Goal: Transaction & Acquisition: Book appointment/travel/reservation

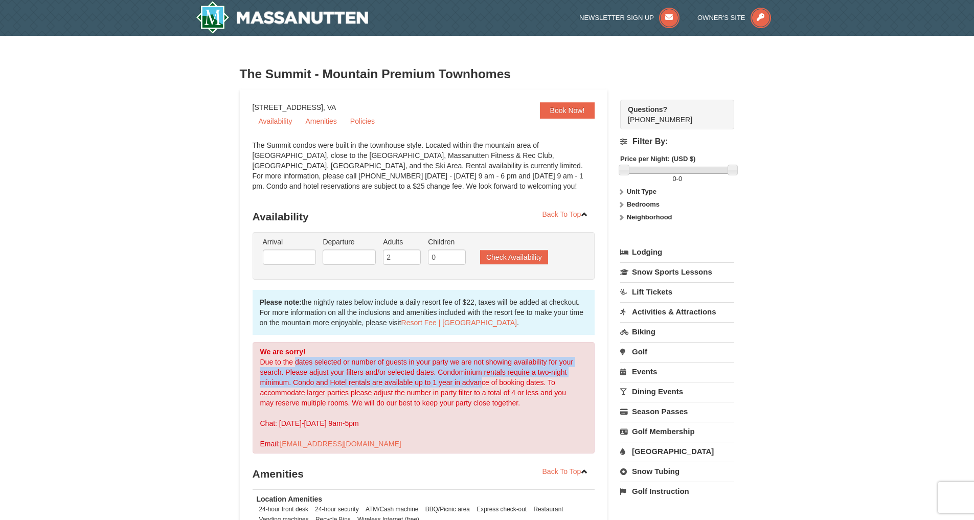
drag, startPoint x: 297, startPoint y: 359, endPoint x: 480, endPoint y: 383, distance: 185.1
click at [480, 383] on div "We are sorry! Due to the dates selected or number of guests in your party we ar…" at bounding box center [424, 397] width 343 height 111
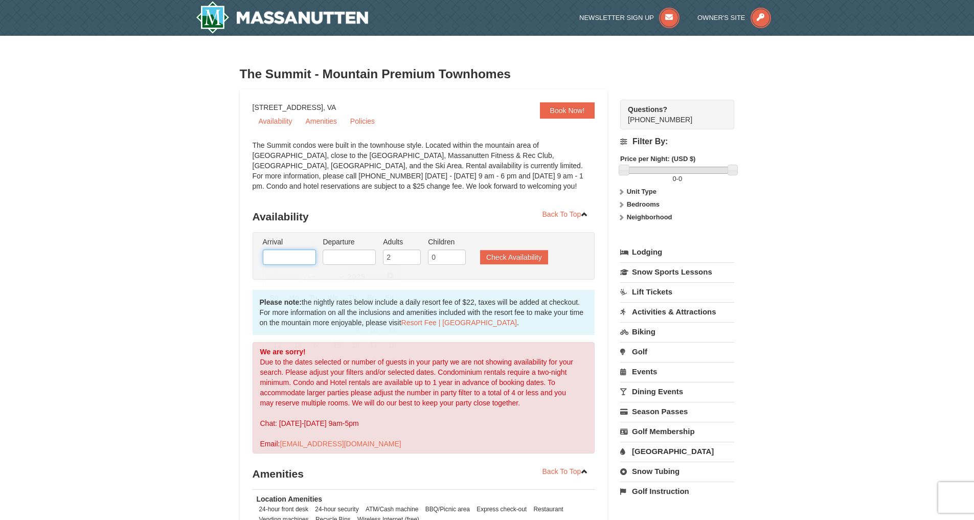
click at [281, 256] on input "text" at bounding box center [289, 256] width 53 height 15
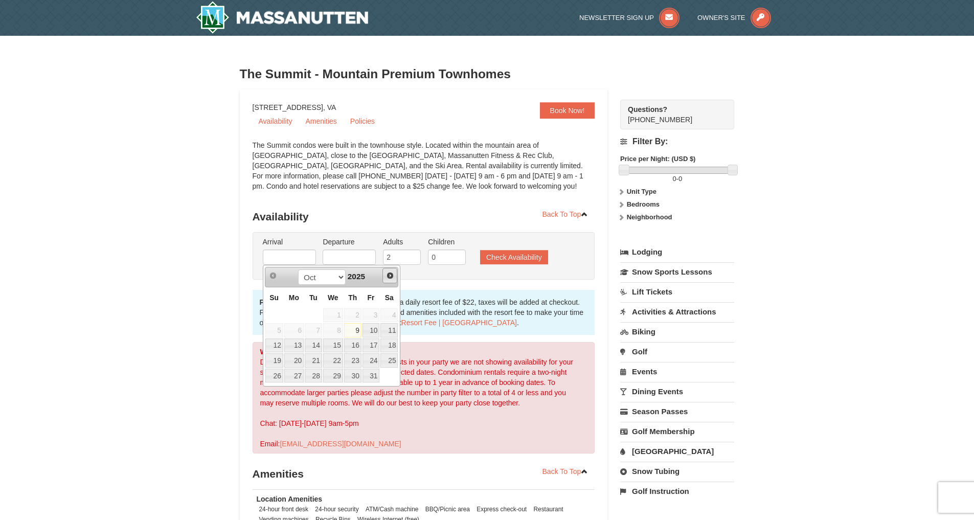
click at [393, 273] on span "Next" at bounding box center [390, 275] width 8 height 8
click at [375, 332] on link "7" at bounding box center [370, 330] width 17 height 14
type input "11/07/2025"
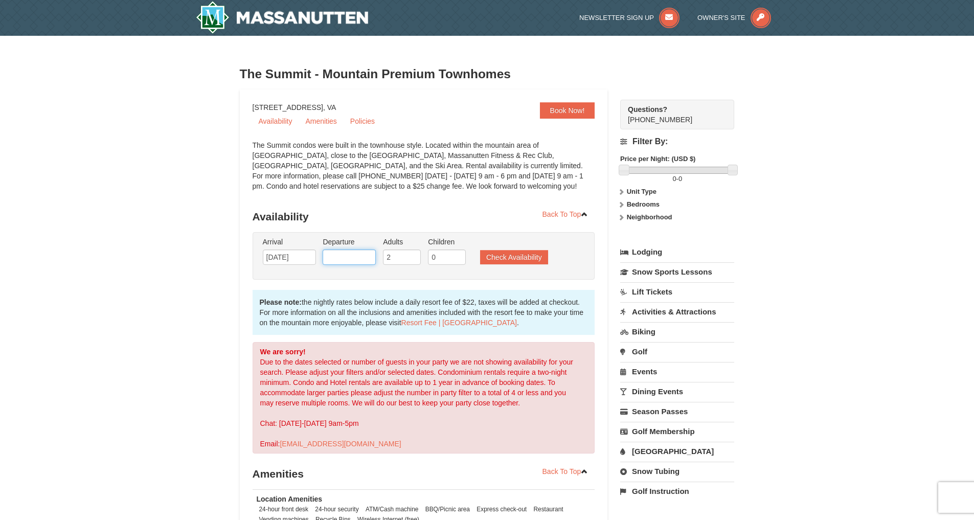
click at [358, 262] on input "text" at bounding box center [349, 256] width 53 height 15
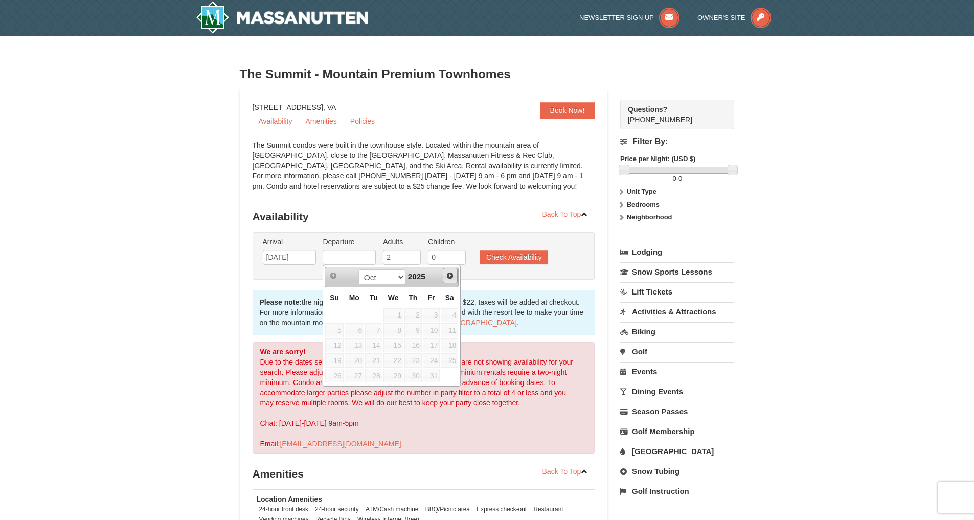
click at [447, 278] on span "Next" at bounding box center [450, 275] width 8 height 8
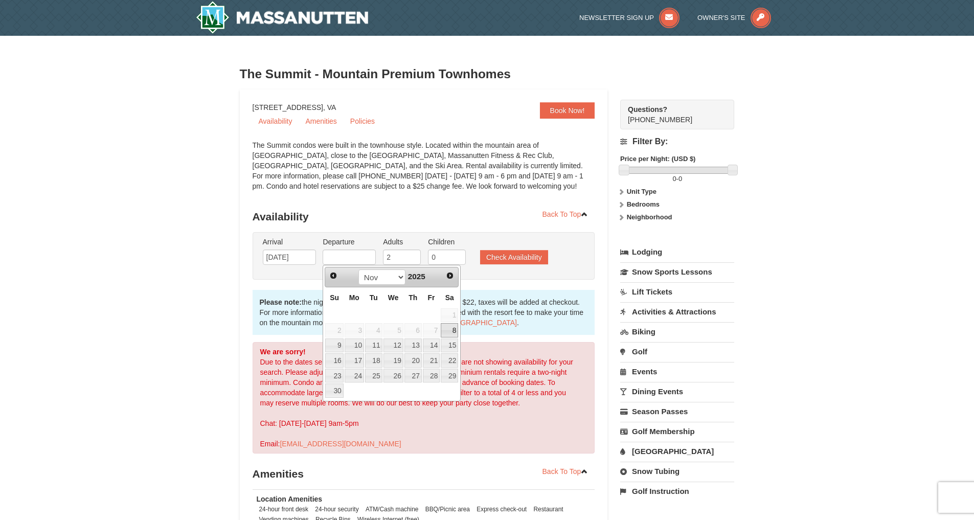
click at [448, 333] on link "8" at bounding box center [449, 330] width 17 height 14
type input "11/08/2025"
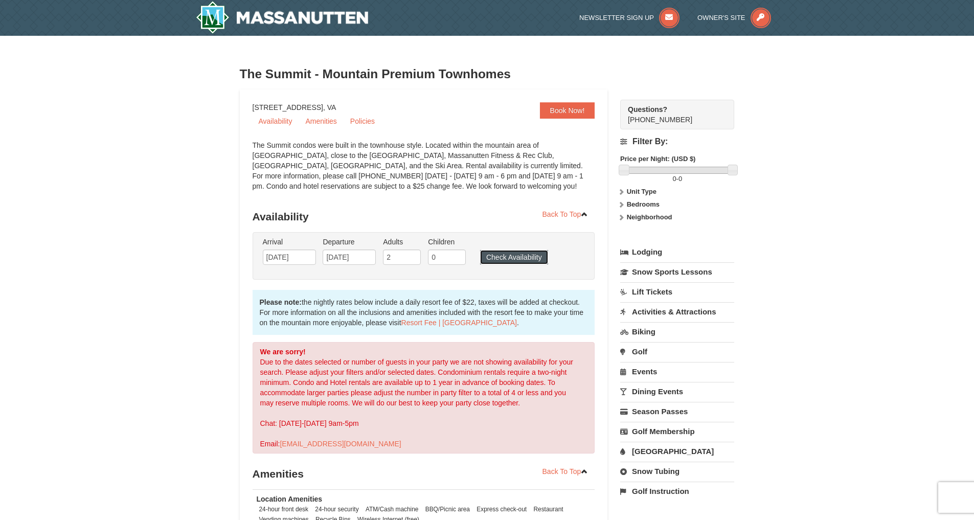
click at [493, 260] on button "Check Availability" at bounding box center [514, 257] width 68 height 14
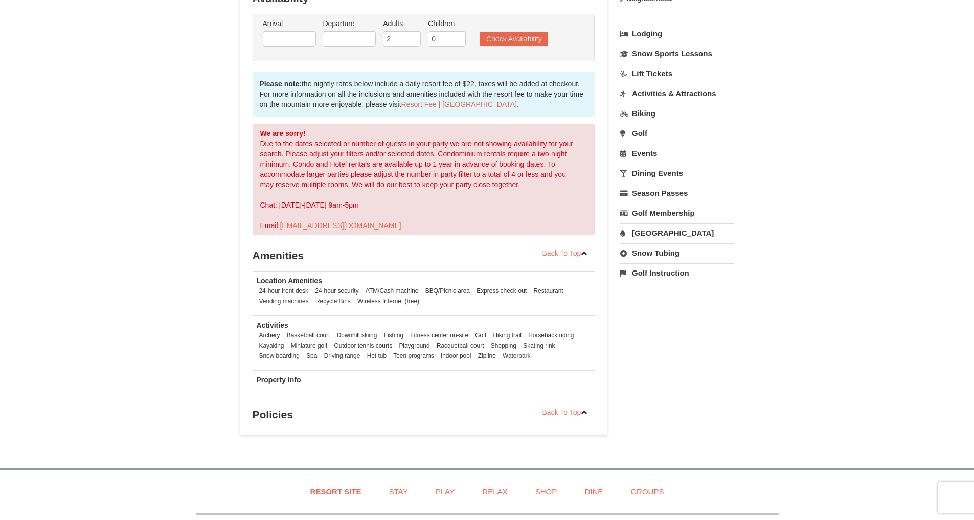
scroll to position [207, 0]
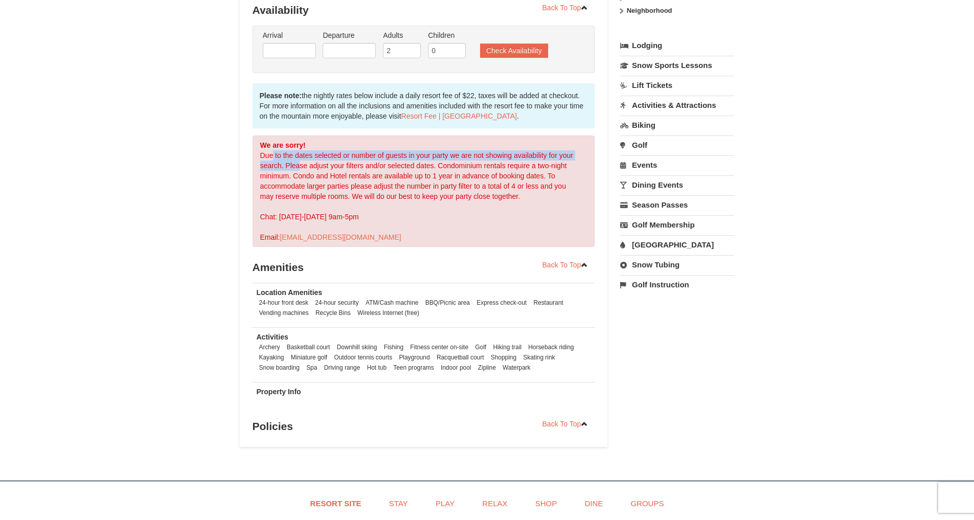
drag, startPoint x: 273, startPoint y: 158, endPoint x: 301, endPoint y: 170, distance: 30.7
click at [301, 170] on div "We are sorry! Due to the dates selected or number of guests in your party we ar…" at bounding box center [424, 190] width 343 height 111
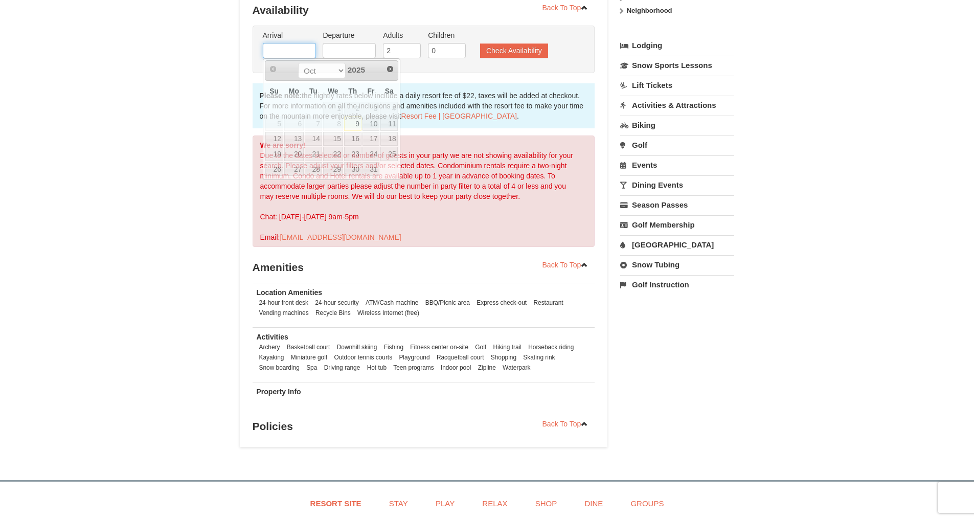
click at [305, 45] on input "text" at bounding box center [289, 50] width 53 height 15
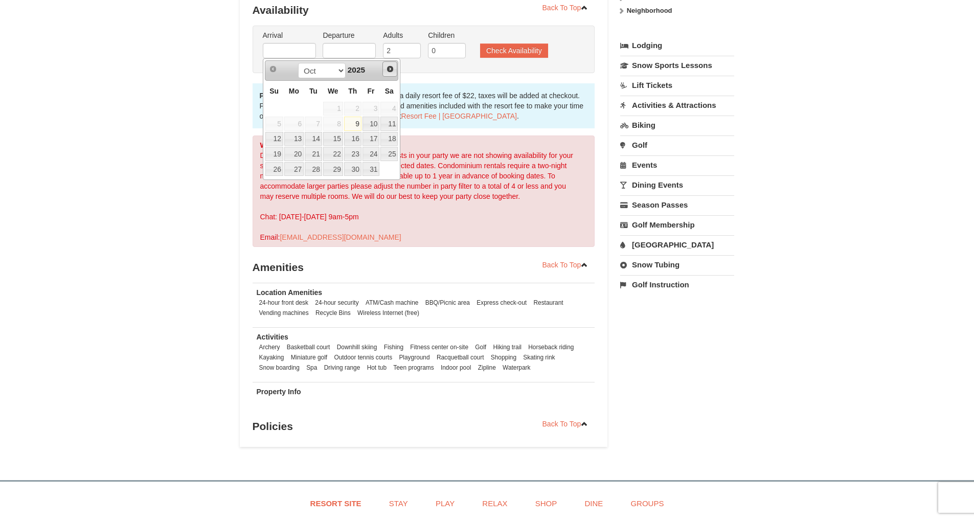
click at [387, 71] on span "Next" at bounding box center [390, 69] width 8 height 8
click at [389, 70] on span "Next" at bounding box center [390, 69] width 8 height 8
click at [374, 123] on link "12" at bounding box center [370, 124] width 17 height 14
type input "12/12/2025"
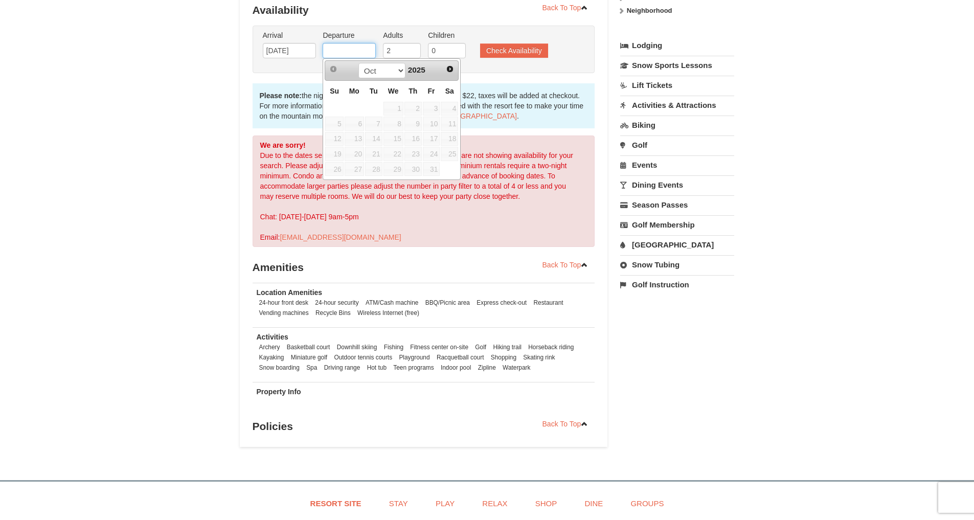
click at [360, 53] on input "text" at bounding box center [349, 50] width 53 height 15
click at [450, 69] on span "Next" at bounding box center [450, 69] width 8 height 8
click at [451, 71] on span "Next" at bounding box center [450, 69] width 8 height 8
click at [452, 128] on link "13" at bounding box center [449, 124] width 17 height 14
type input "12/13/2025"
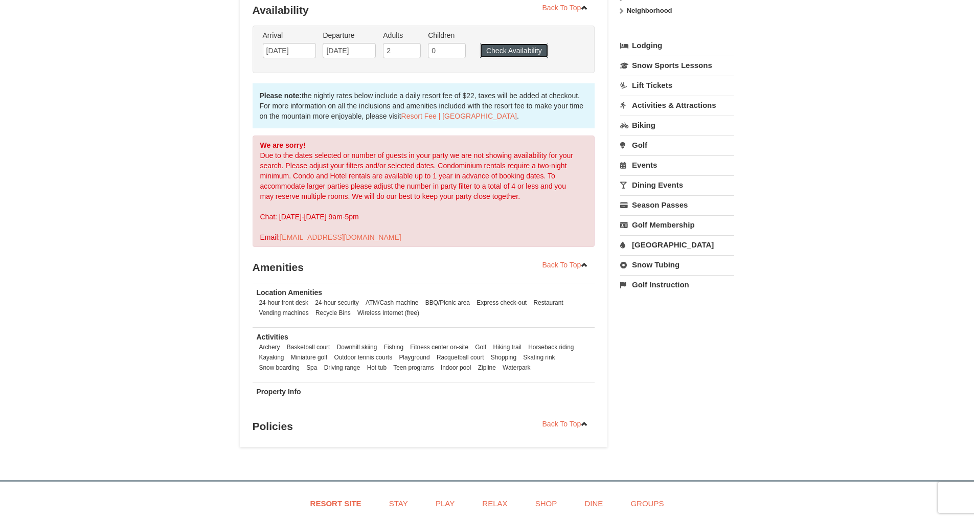
click at [505, 48] on button "Check Availability" at bounding box center [514, 50] width 68 height 14
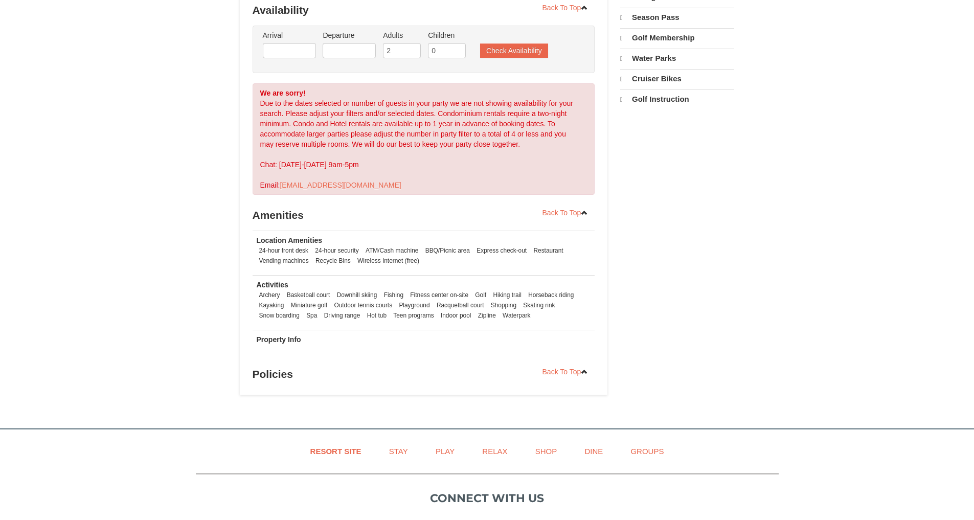
scroll to position [420, 0]
select select "10"
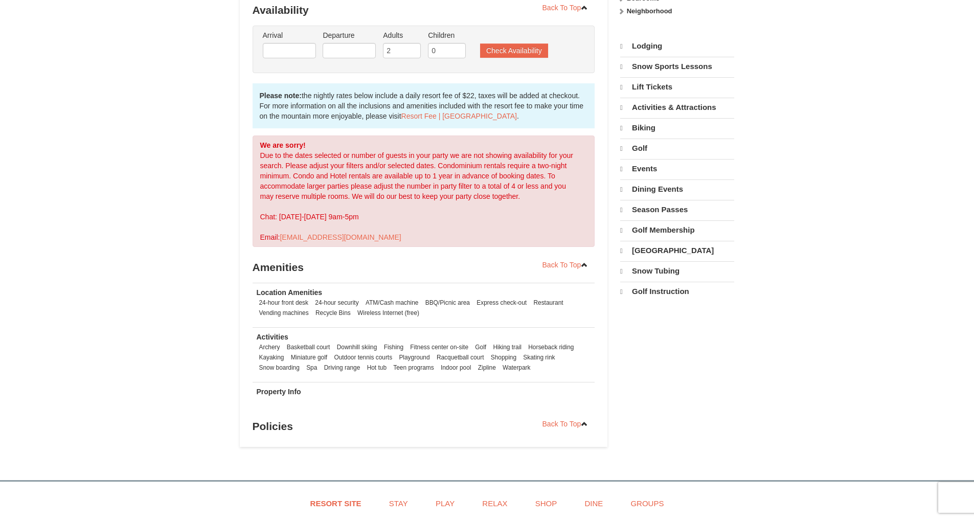
scroll to position [207, 0]
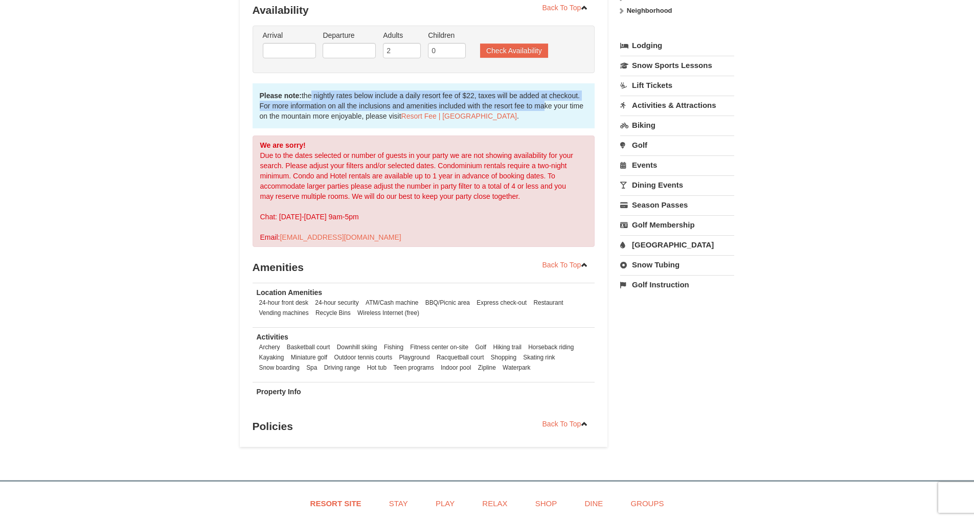
drag, startPoint x: 308, startPoint y: 96, endPoint x: 538, endPoint y: 102, distance: 230.7
click at [538, 102] on div "Please note: the nightly rates below include a daily resort fee of $22, taxes w…" at bounding box center [424, 105] width 343 height 45
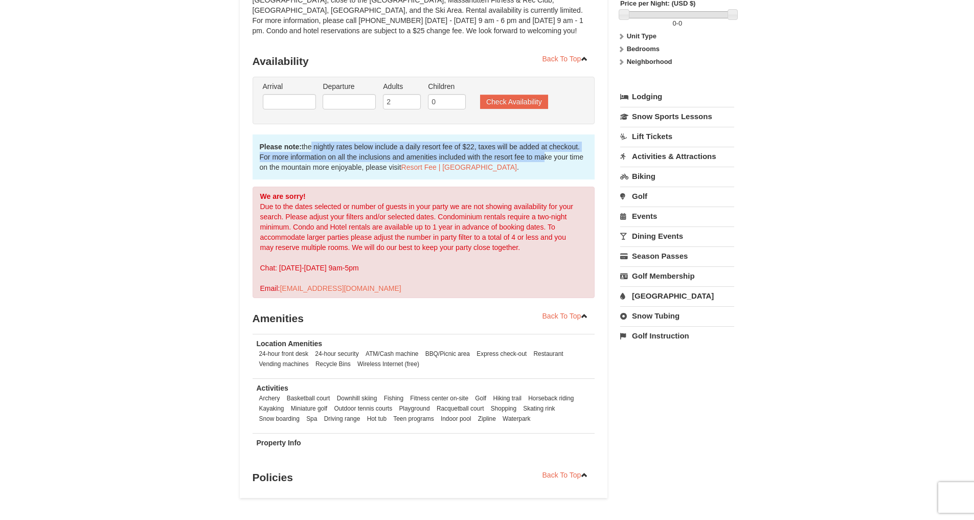
scroll to position [53, 0]
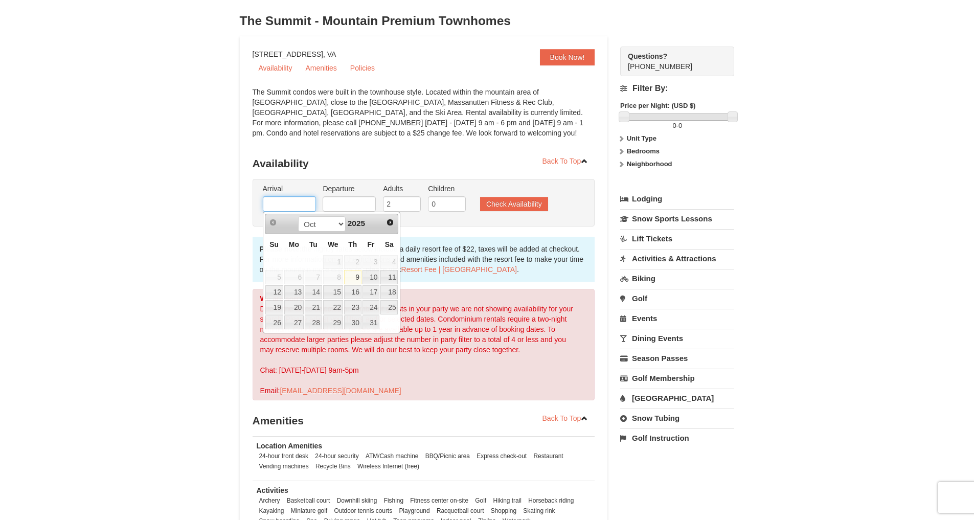
click at [299, 199] on input "text" at bounding box center [289, 203] width 53 height 15
click at [391, 223] on span "Next" at bounding box center [390, 222] width 8 height 8
click at [372, 264] on link "2" at bounding box center [370, 262] width 17 height 14
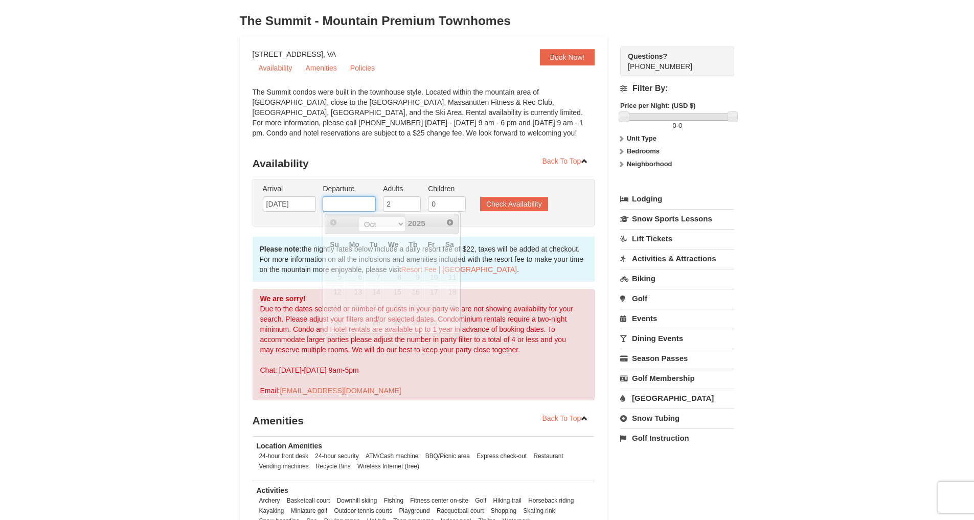
click at [350, 207] on input "text" at bounding box center [349, 203] width 53 height 15
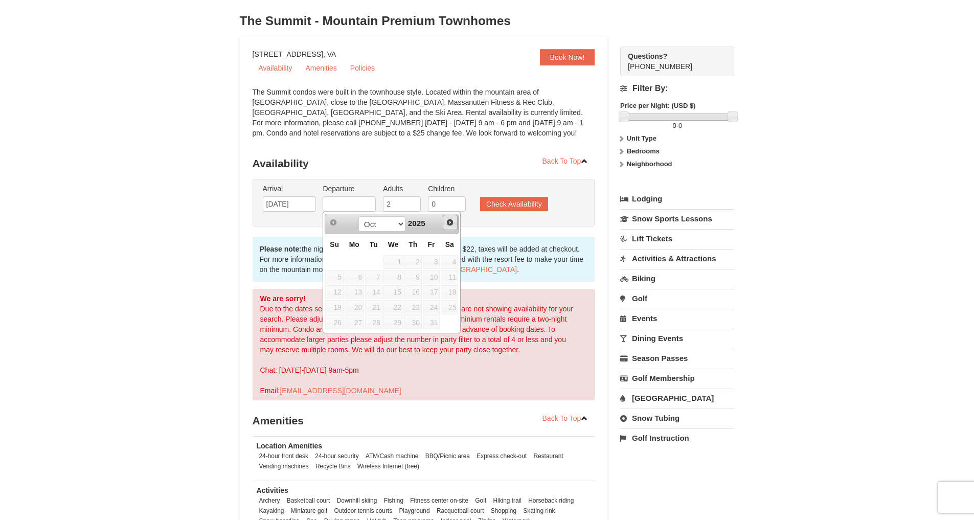
click at [451, 221] on span "Next" at bounding box center [450, 222] width 8 height 8
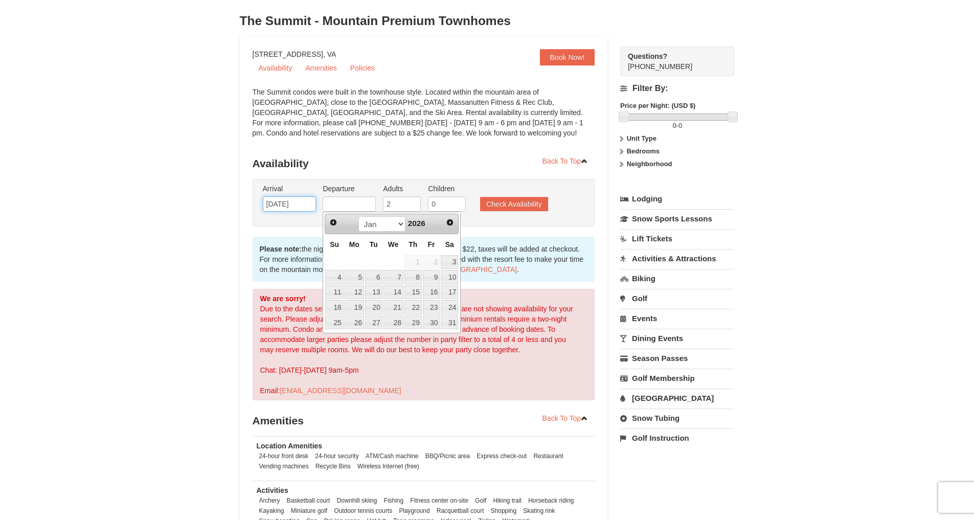
click at [298, 208] on input "01/02/2026" at bounding box center [289, 203] width 53 height 15
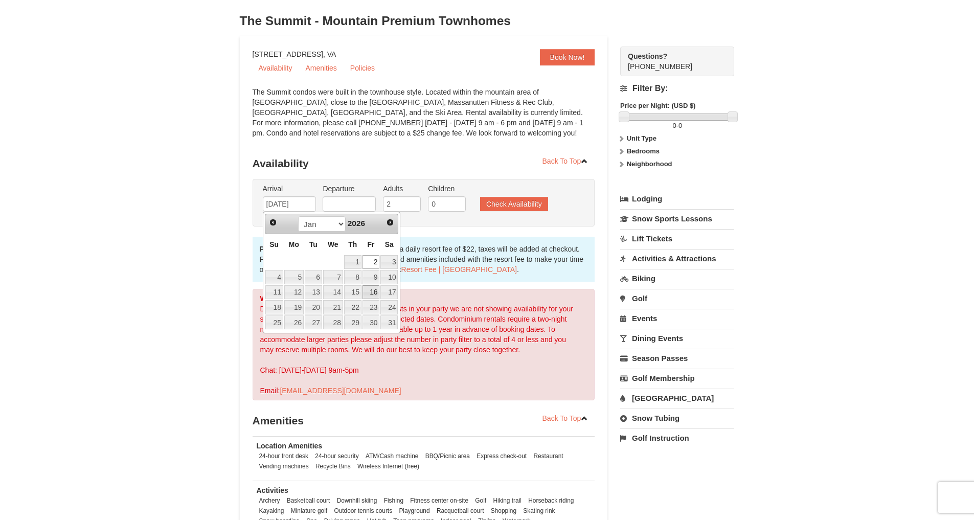
click at [370, 289] on link "16" at bounding box center [370, 292] width 17 height 14
type input "01/16/2026"
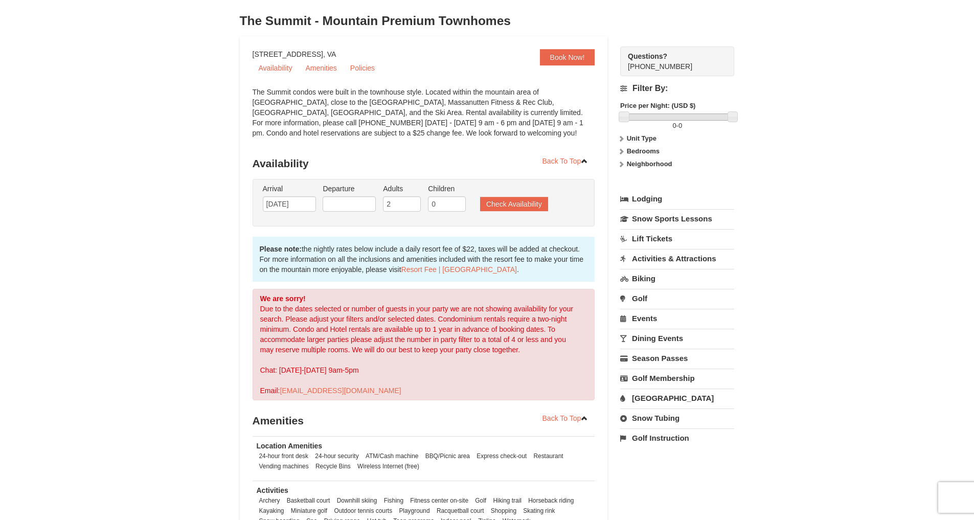
click at [366, 212] on li "Departure Please format dates MM/DD/YYYY Please format dates MM/DD/YYYY" at bounding box center [349, 200] width 58 height 33
click at [365, 209] on input "text" at bounding box center [349, 203] width 53 height 15
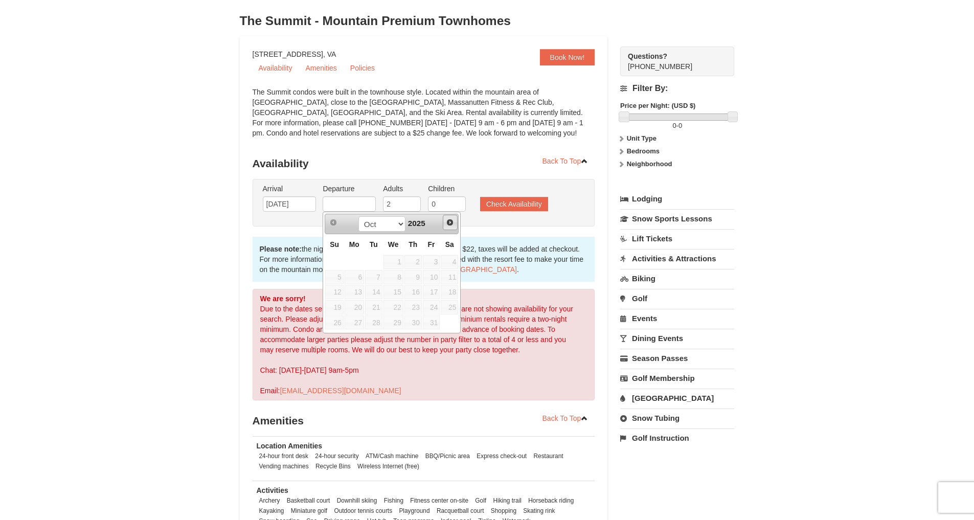
click at [446, 225] on link "Next" at bounding box center [450, 222] width 15 height 15
click at [446, 225] on span "Next" at bounding box center [450, 222] width 8 height 8
click at [447, 289] on link "17" at bounding box center [449, 292] width 17 height 14
type input "01/17/2026"
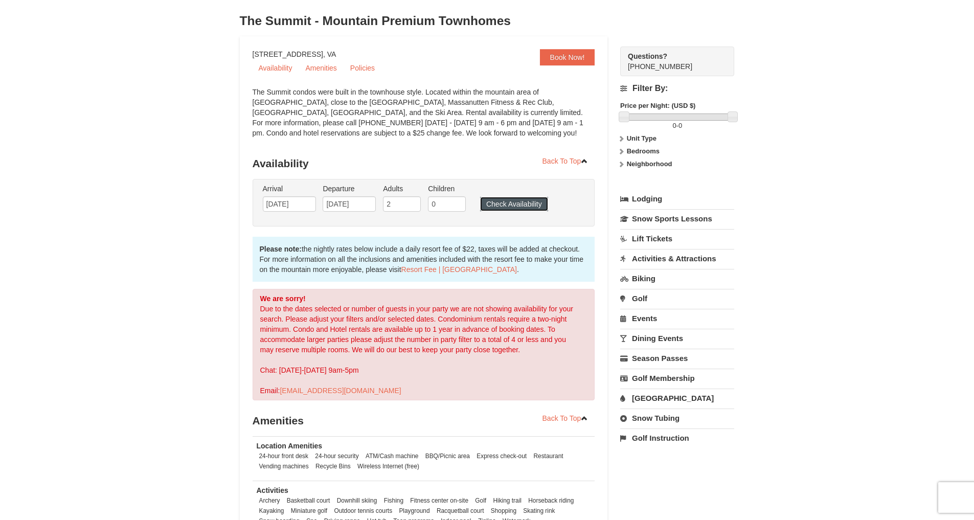
click at [510, 199] on button "Check Availability" at bounding box center [514, 204] width 68 height 14
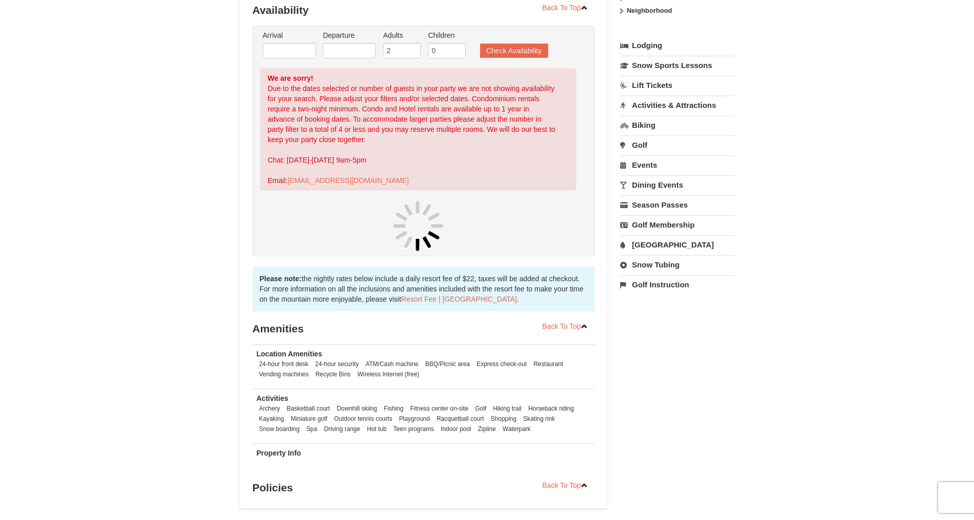
scroll to position [207, 0]
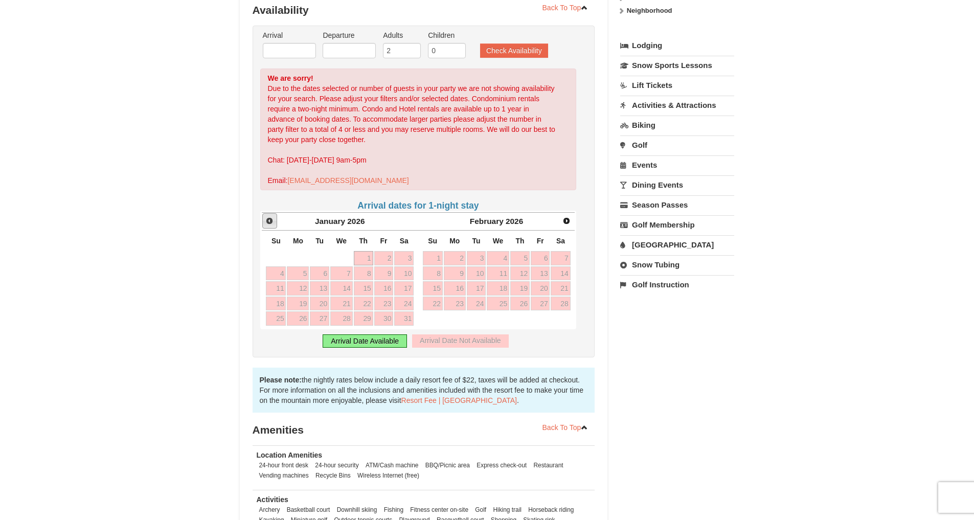
click at [270, 221] on span "Prev" at bounding box center [269, 221] width 8 height 8
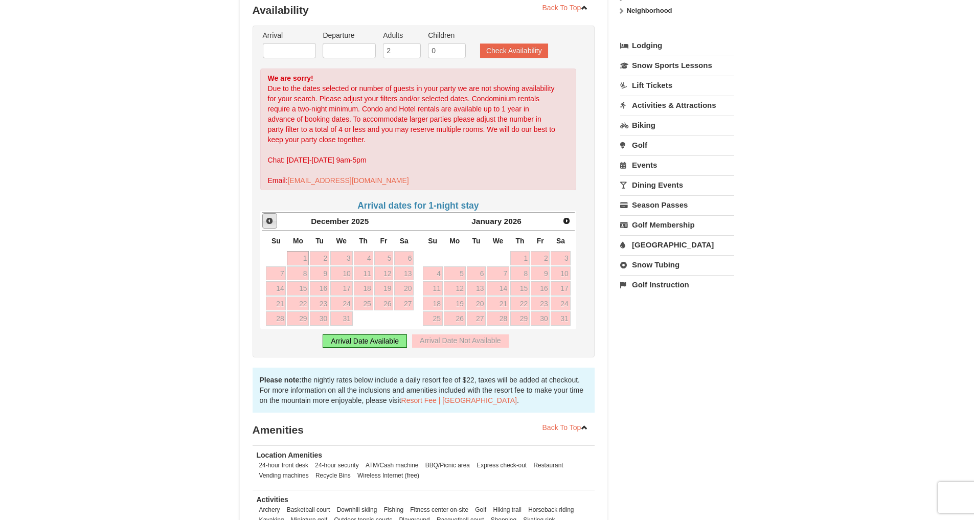
click at [268, 222] on span "Prev" at bounding box center [269, 221] width 8 height 8
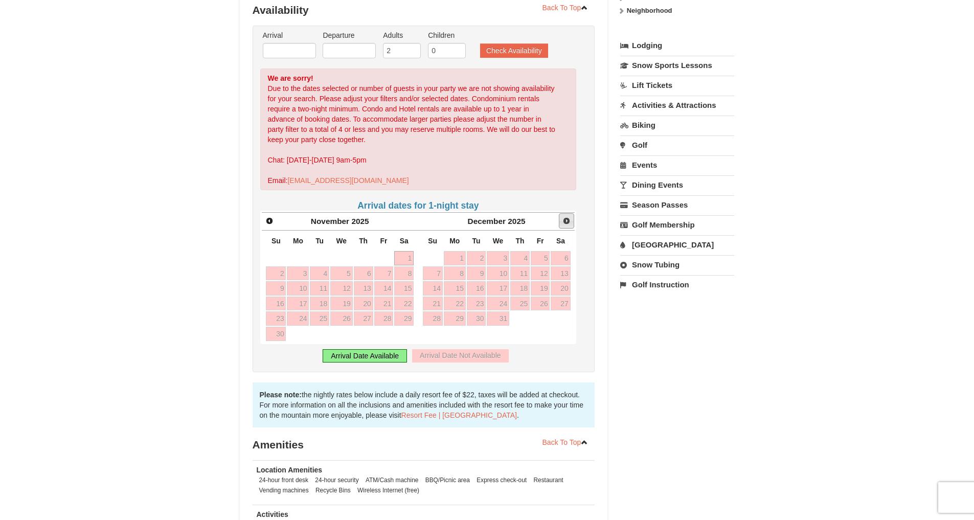
click at [562, 218] on span "Next" at bounding box center [566, 221] width 8 height 8
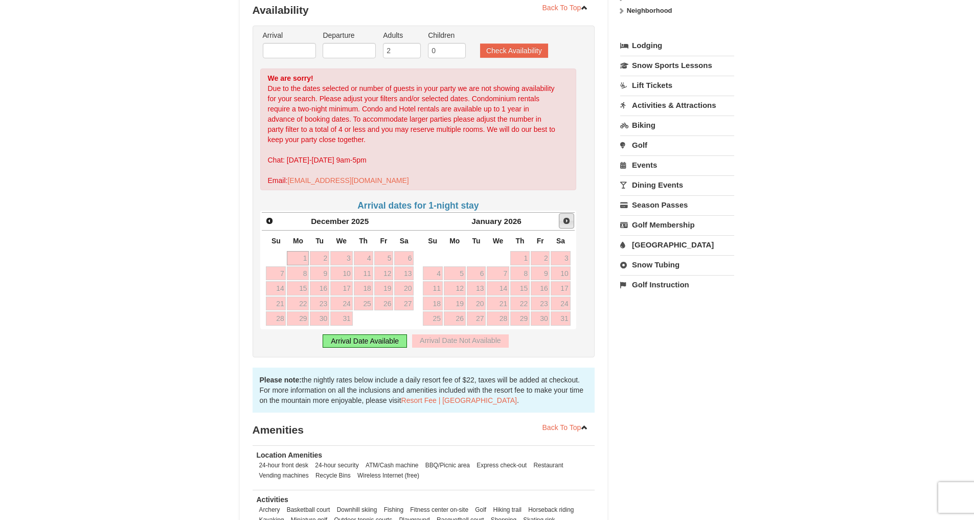
click at [562, 218] on span "Next" at bounding box center [566, 221] width 8 height 8
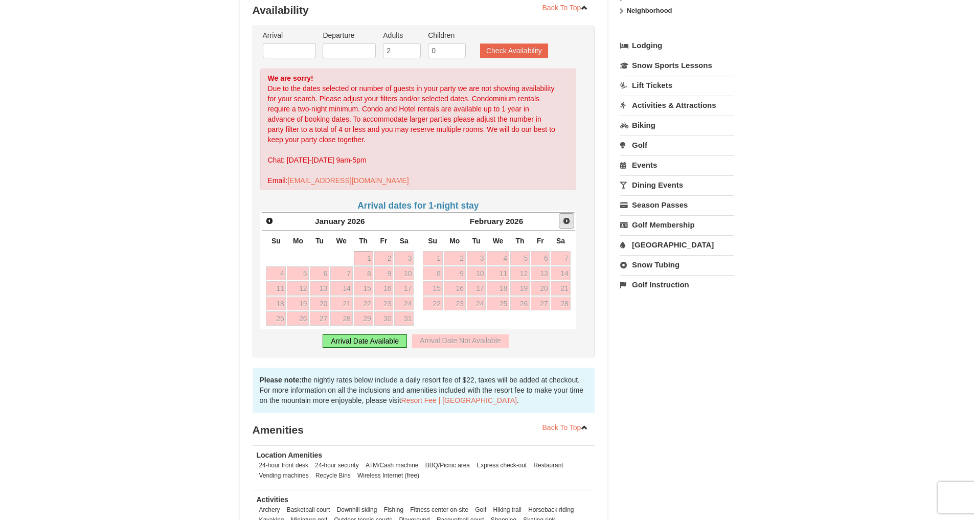
click at [565, 217] on span "Next" at bounding box center [566, 221] width 8 height 8
click at [565, 216] on link "Next" at bounding box center [566, 220] width 15 height 15
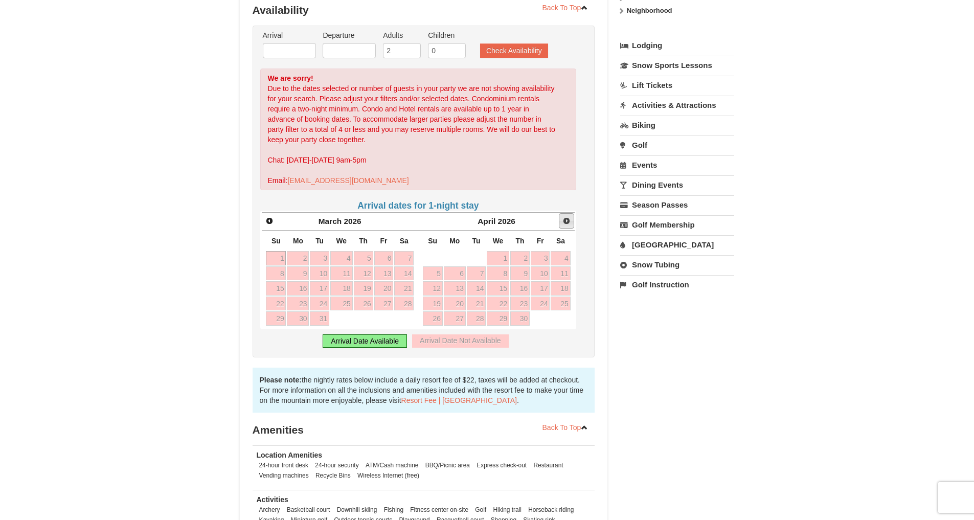
click at [565, 216] on link "Next" at bounding box center [566, 220] width 15 height 15
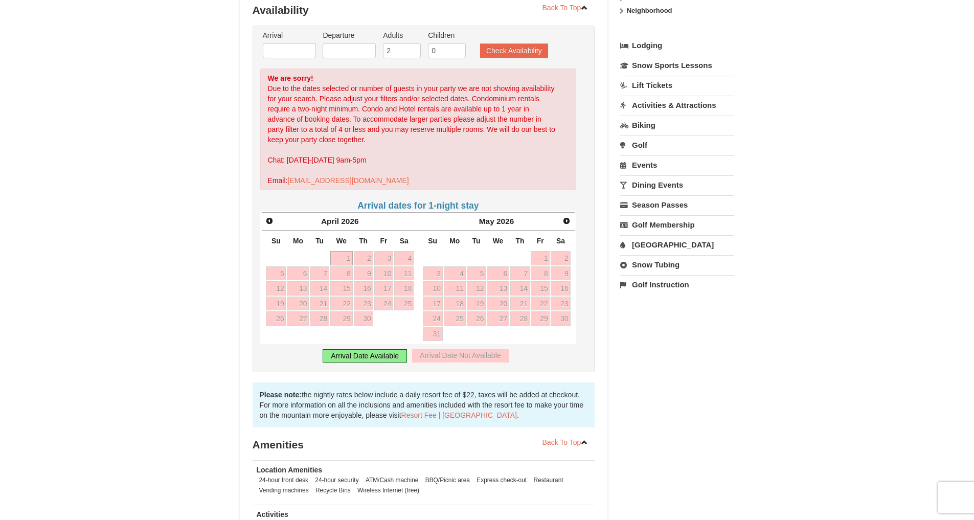
click at [354, 358] on div "Arrival Date Available" at bounding box center [365, 355] width 84 height 13
click at [564, 222] on span "Next" at bounding box center [566, 221] width 8 height 8
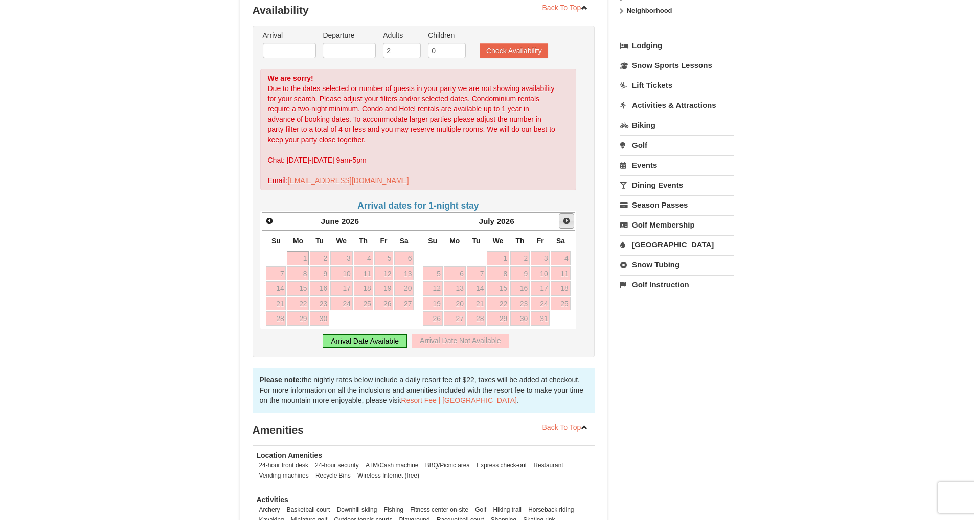
click at [564, 222] on span "Next" at bounding box center [566, 221] width 8 height 8
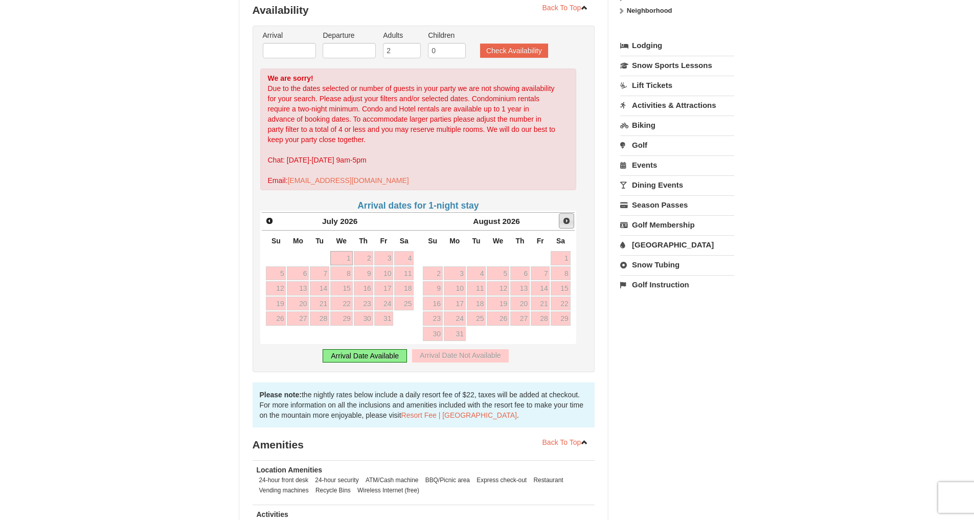
click at [564, 222] on span "Next" at bounding box center [566, 221] width 8 height 8
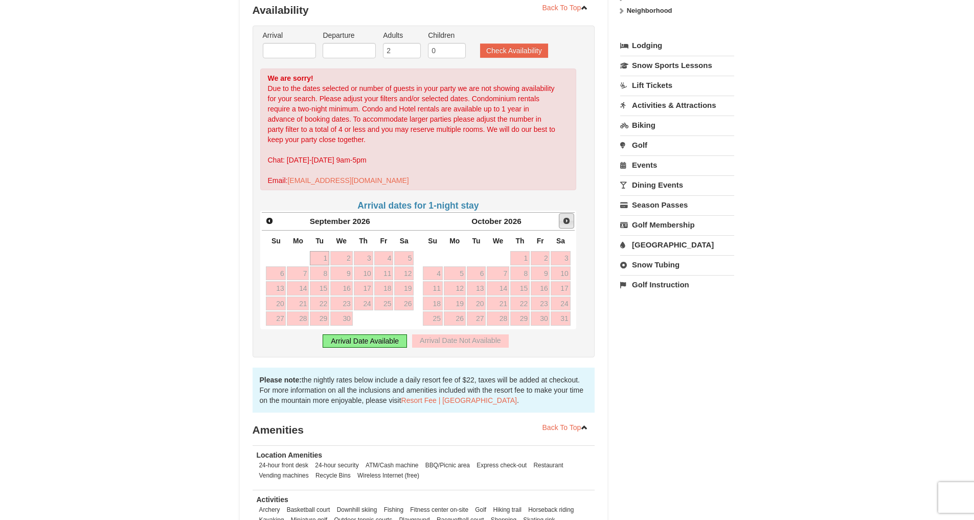
click at [564, 222] on span "Next" at bounding box center [566, 221] width 8 height 8
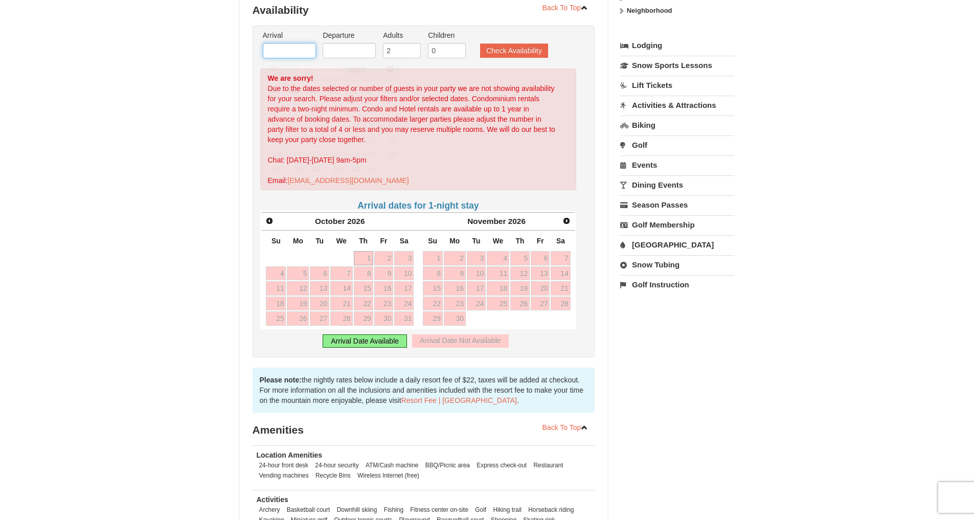
click at [299, 52] on input "text" at bounding box center [289, 50] width 53 height 15
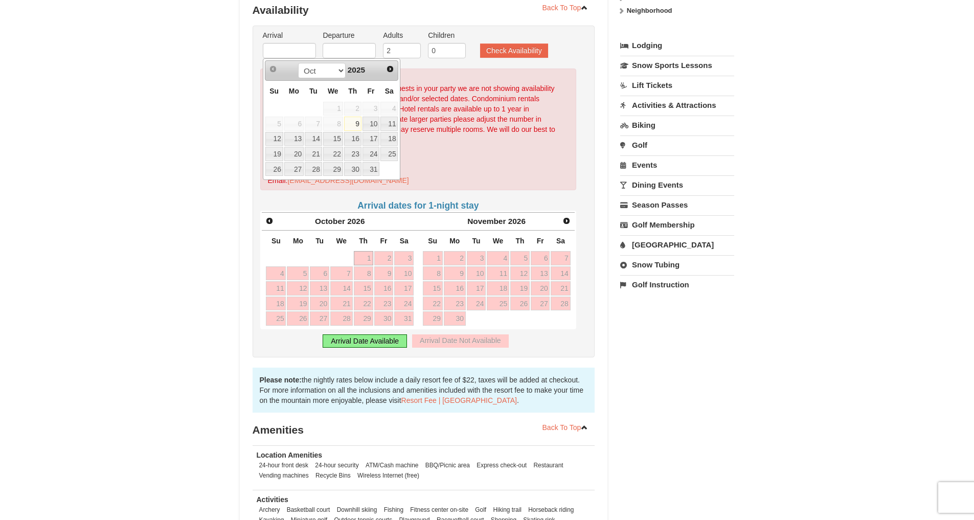
click at [351, 120] on link "9" at bounding box center [352, 124] width 17 height 14
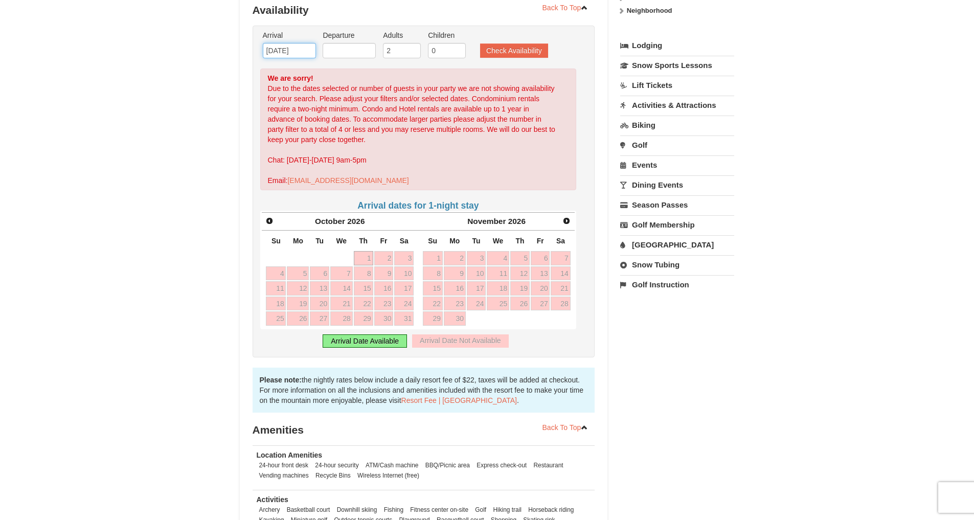
click at [313, 51] on input "10/09/2025" at bounding box center [289, 50] width 53 height 15
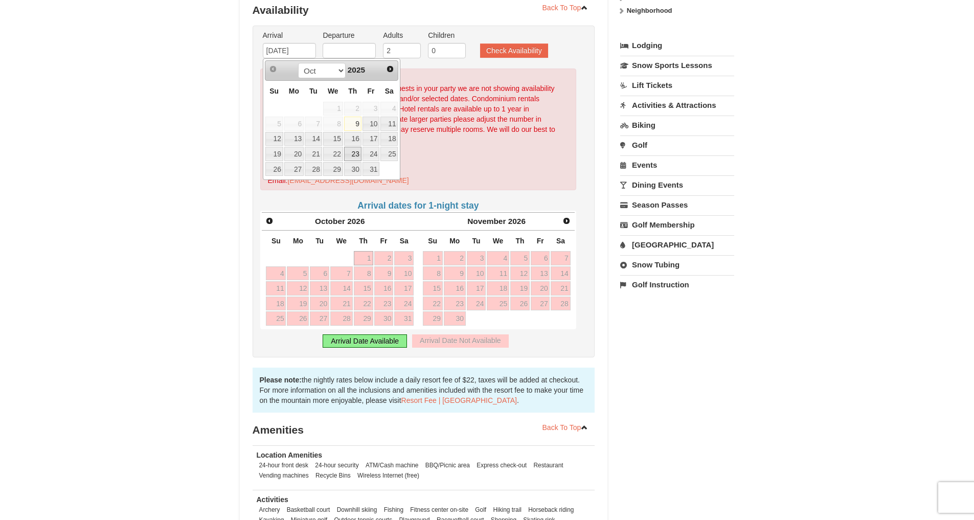
click at [349, 155] on link "23" at bounding box center [352, 154] width 17 height 14
type input "10/23/2025"
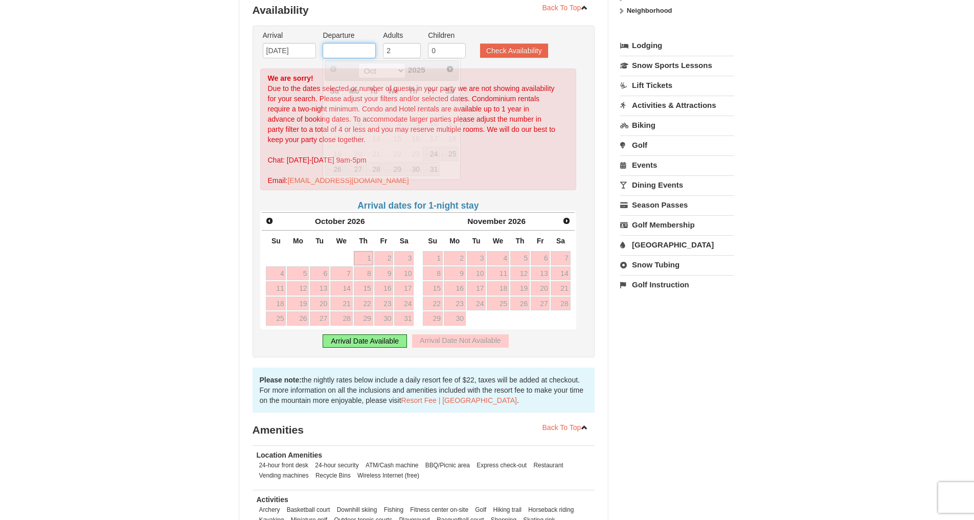
click at [353, 53] on input "text" at bounding box center [349, 50] width 53 height 15
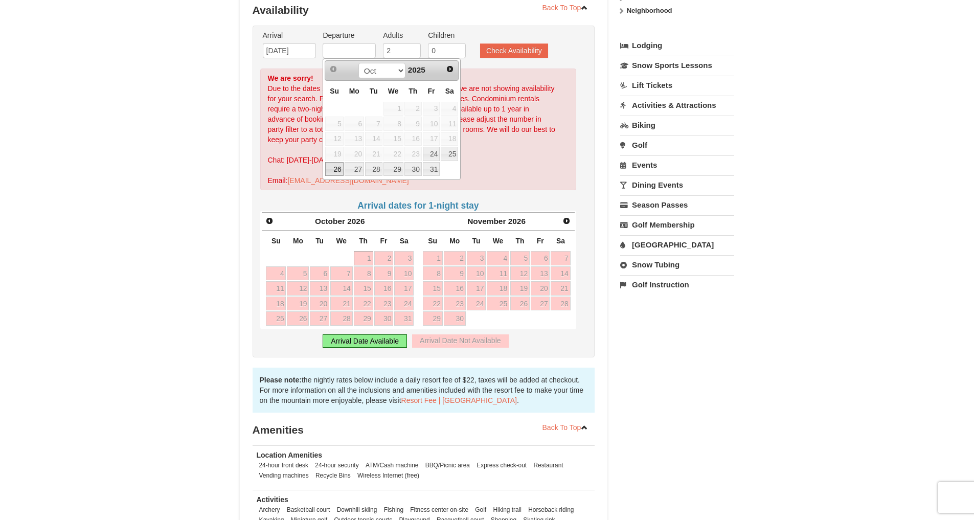
click at [337, 167] on link "26" at bounding box center [334, 169] width 18 height 14
type input "10/26/2025"
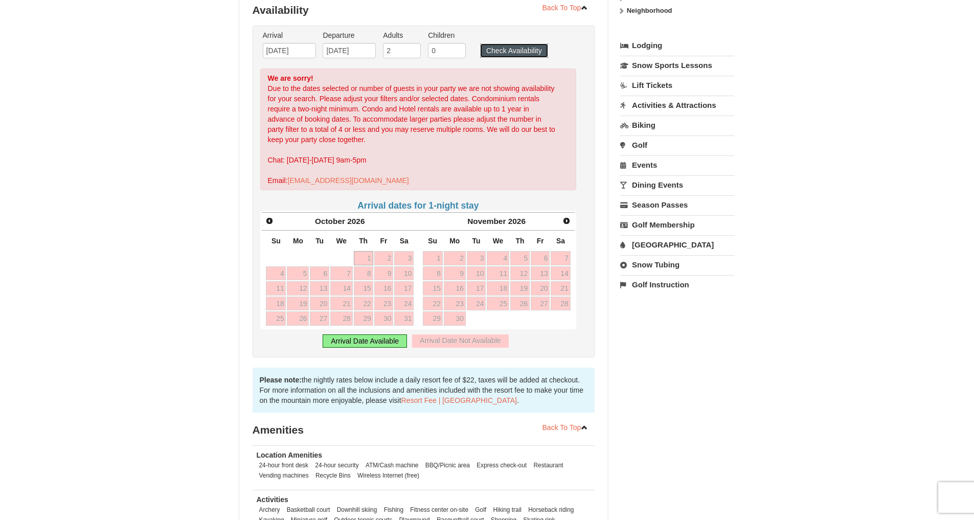
click at [501, 46] on button "Check Availability" at bounding box center [514, 50] width 68 height 14
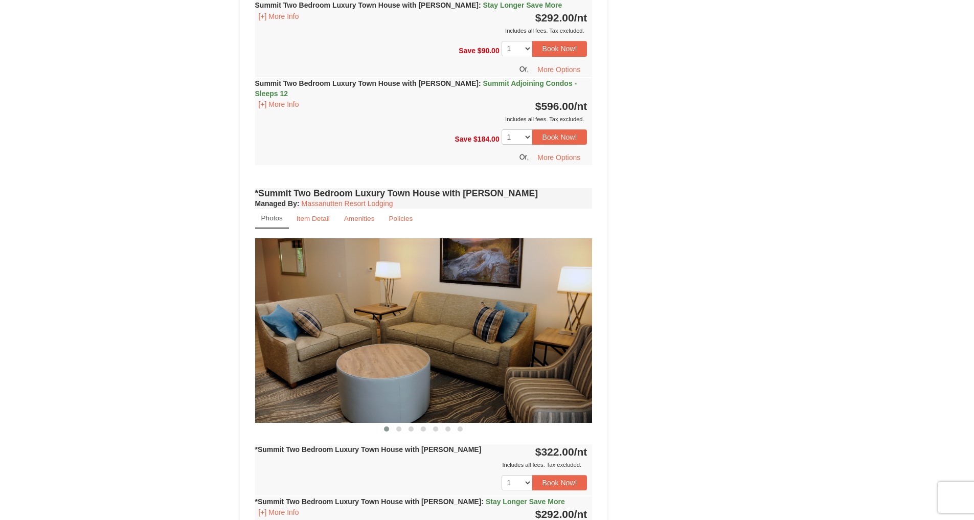
scroll to position [718, 0]
